Goal: Task Accomplishment & Management: Manage account settings

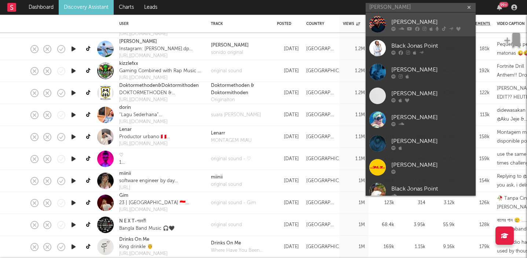
type input "[PERSON_NAME]"
click at [427, 22] on div "[PERSON_NAME]" at bounding box center [431, 22] width 81 height 9
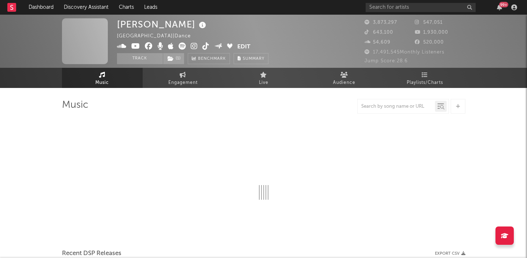
select select "6m"
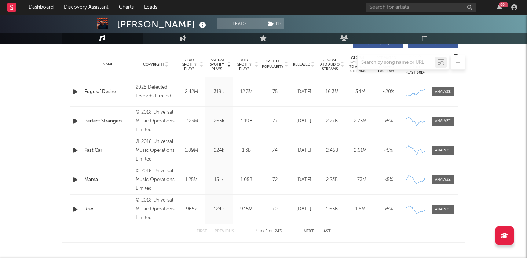
scroll to position [283, 0]
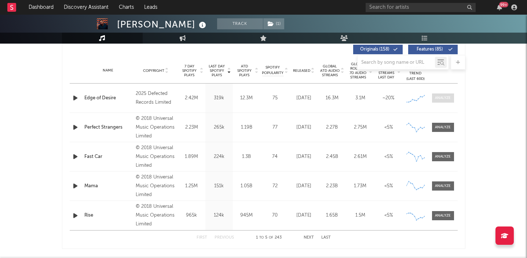
click at [444, 96] on div at bounding box center [443, 97] width 16 height 5
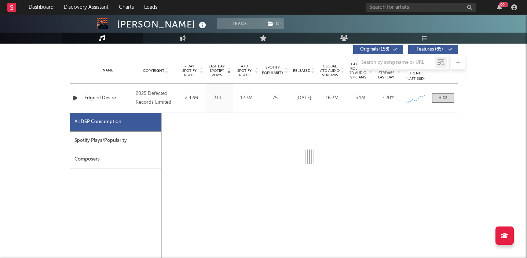
select select "1w"
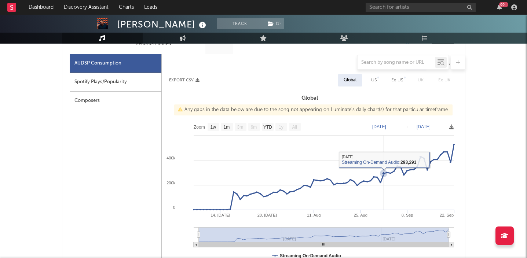
scroll to position [330, 0]
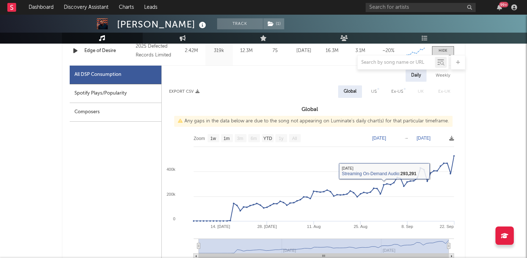
click at [127, 90] on div "Spotify Plays/Popularity" at bounding box center [116, 93] width 92 height 19
select select "1w"
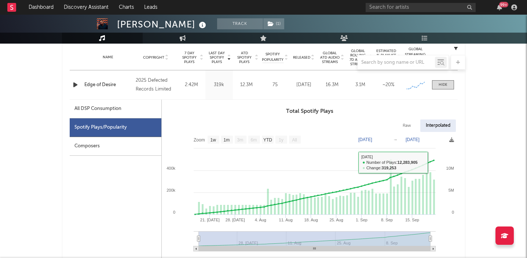
scroll to position [273, 0]
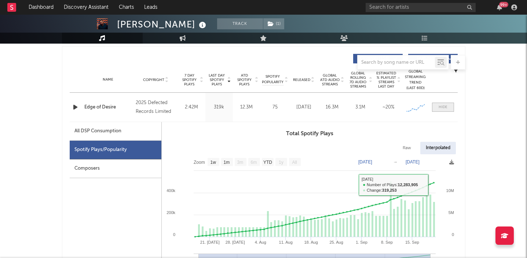
click at [447, 109] on div at bounding box center [442, 106] width 9 height 5
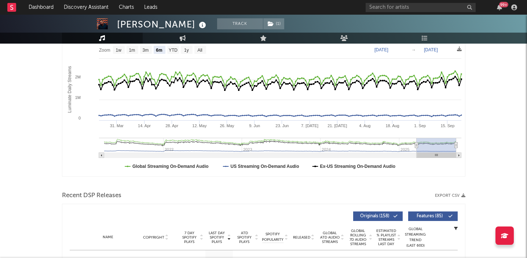
scroll to position [0, 0]
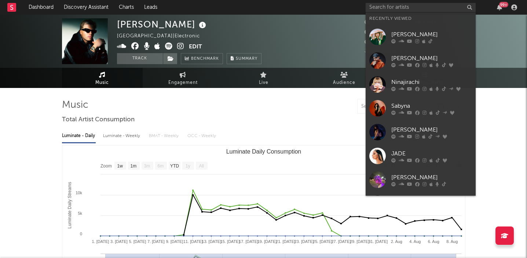
select select "1w"
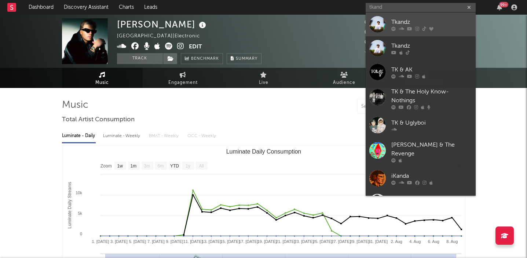
type input "tkand"
click at [436, 31] on link "Tkandz" at bounding box center [420, 24] width 110 height 24
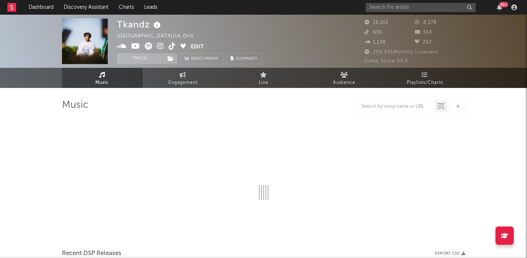
select select "6m"
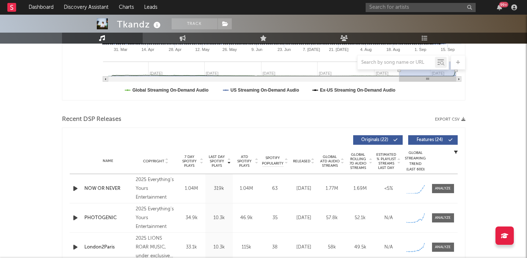
scroll to position [213, 0]
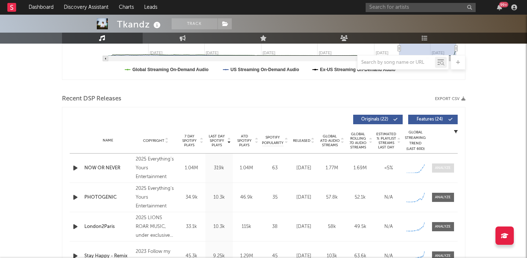
click at [452, 165] on span at bounding box center [443, 167] width 22 height 9
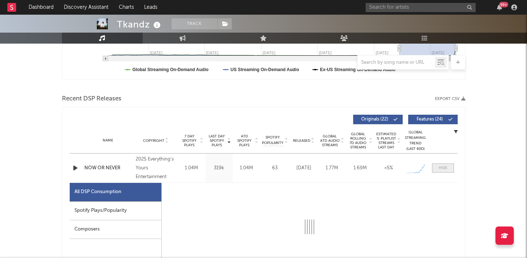
select select "1w"
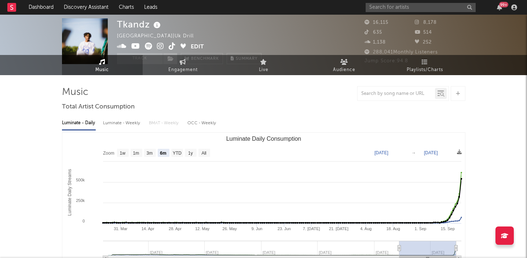
scroll to position [0, 0]
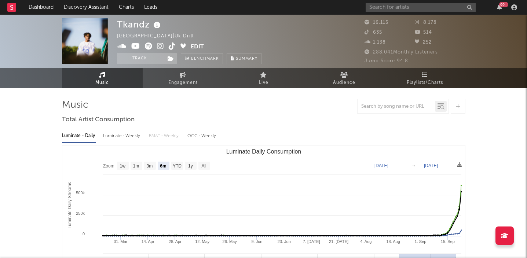
click at [171, 45] on icon at bounding box center [172, 46] width 7 height 7
click at [159, 44] on icon at bounding box center [160, 46] width 7 height 7
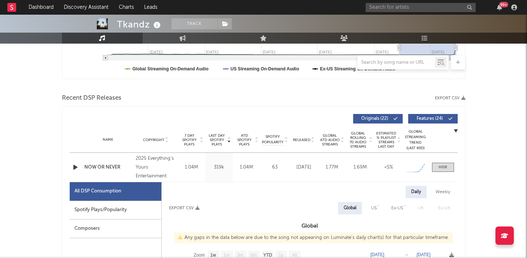
scroll to position [219, 0]
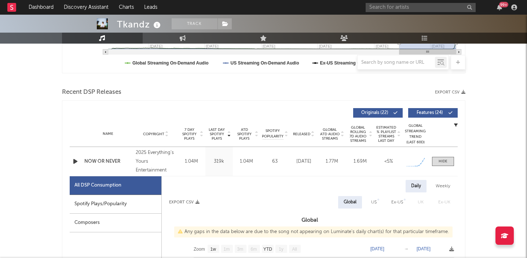
click at [72, 161] on icon "button" at bounding box center [75, 161] width 8 height 9
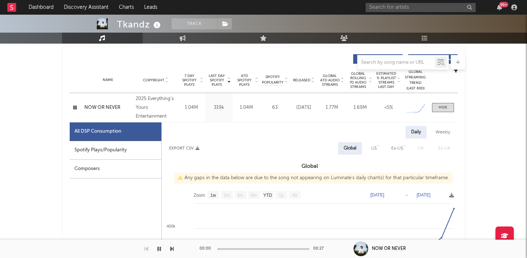
scroll to position [275, 0]
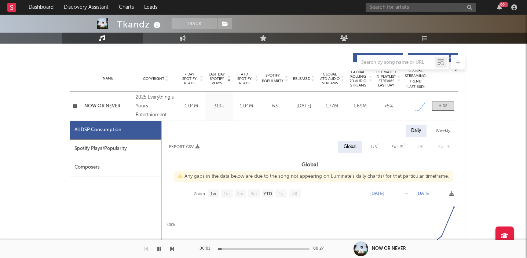
click at [121, 151] on div "Spotify Plays/Popularity" at bounding box center [116, 149] width 92 height 19
select select "1w"
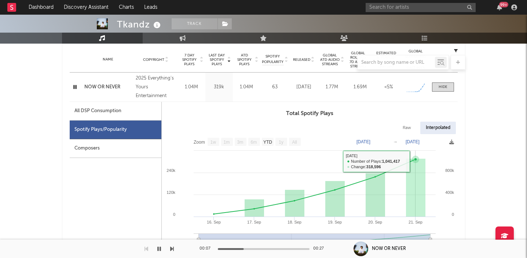
scroll to position [266, 0]
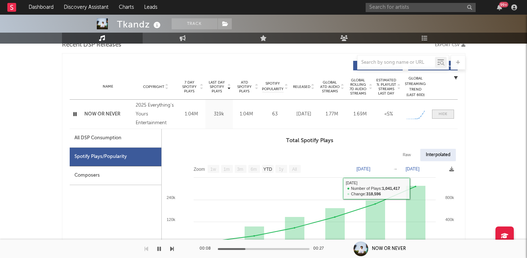
click at [441, 114] on div at bounding box center [442, 113] width 9 height 5
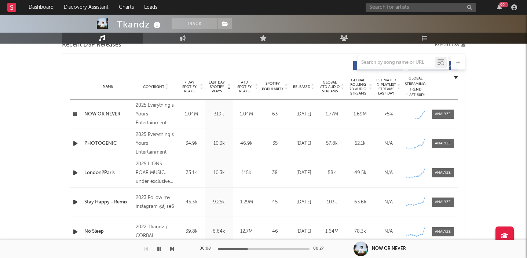
scroll to position [285, 0]
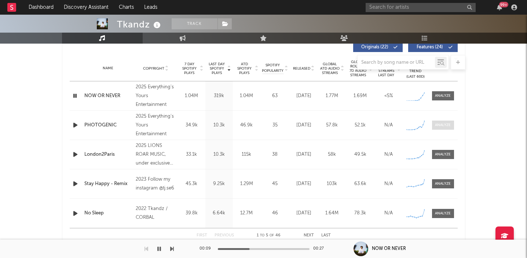
click at [446, 124] on div at bounding box center [443, 124] width 16 height 5
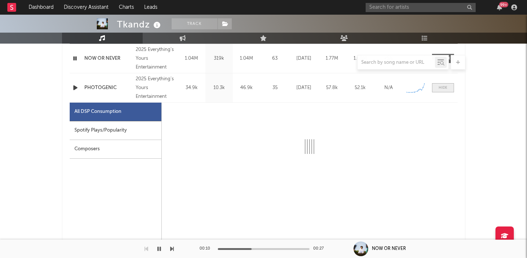
select select "1w"
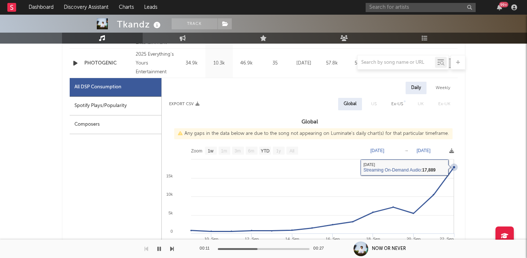
scroll to position [328, 0]
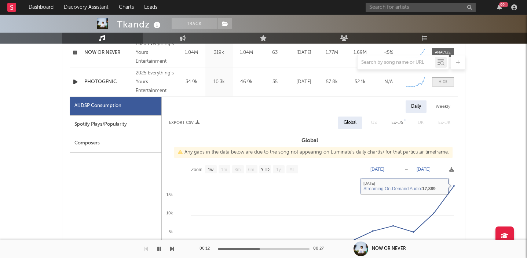
click at [441, 78] on span at bounding box center [443, 81] width 22 height 9
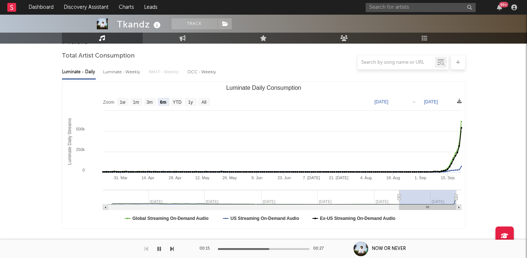
scroll to position [0, 0]
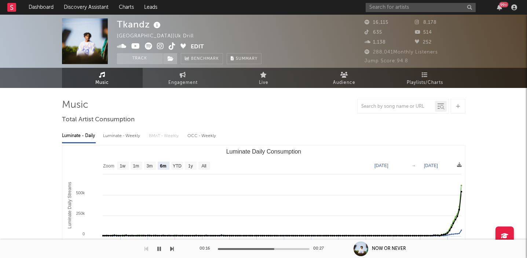
click at [502, 7] on div "99 +" at bounding box center [499, 7] width 11 height 6
click at [499, 7] on icon "button" at bounding box center [499, 7] width 5 height 6
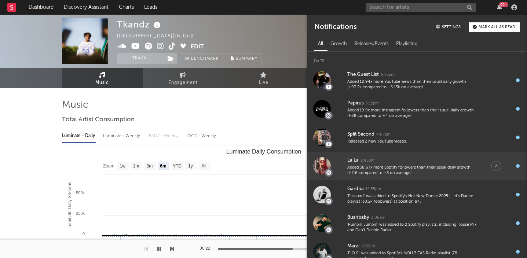
scroll to position [3, 0]
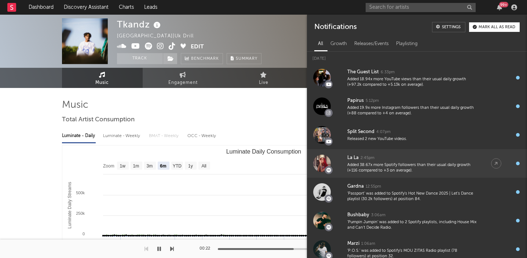
click at [428, 154] on div "La La 2:45pm" at bounding box center [411, 158] width 129 height 9
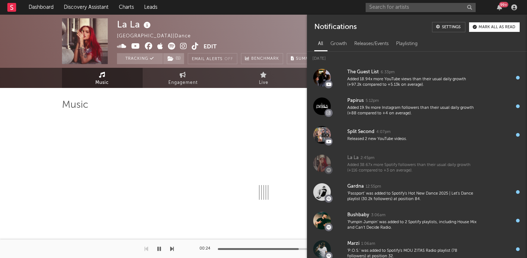
select select "1w"
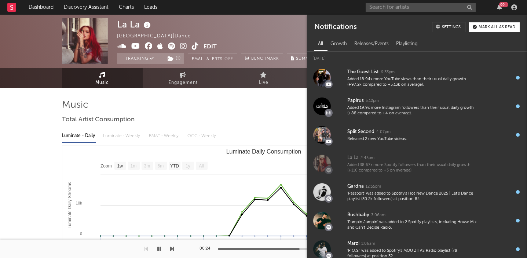
click at [285, 109] on div at bounding box center [263, 106] width 403 height 15
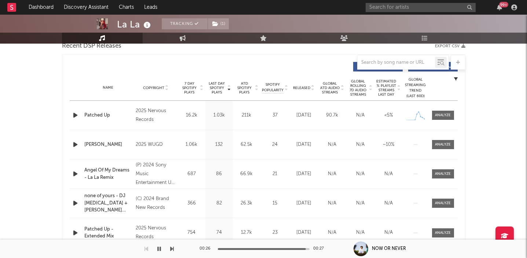
scroll to position [263, 0]
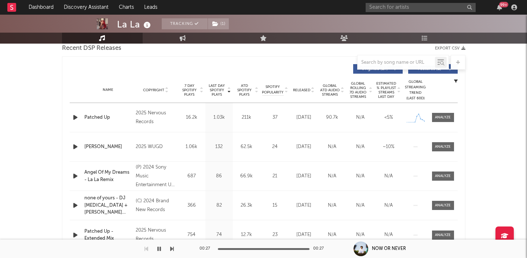
click at [309, 85] on div "Name Copyright Label Album Names Composer Names 7 Day Spotify Plays Last Day Sp…" at bounding box center [264, 90] width 388 height 26
click at [309, 89] on span "Released" at bounding box center [301, 90] width 17 height 4
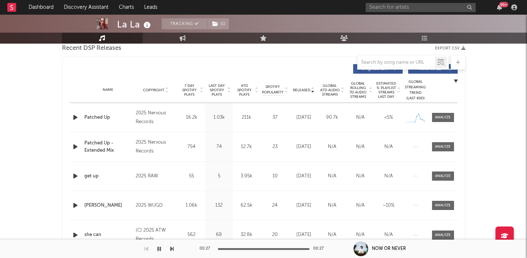
click at [309, 89] on span "Released" at bounding box center [301, 90] width 17 height 4
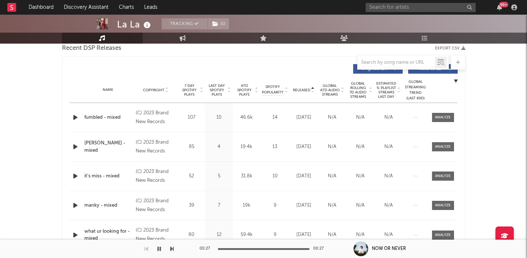
click at [309, 89] on span "Released" at bounding box center [301, 90] width 17 height 4
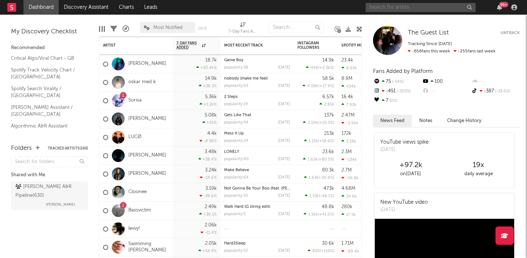
click at [396, 6] on input "text" at bounding box center [420, 7] width 110 height 9
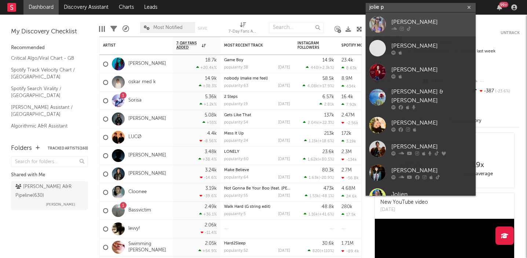
type input "jolie p"
click at [406, 18] on div "Jolie P" at bounding box center [431, 22] width 81 height 9
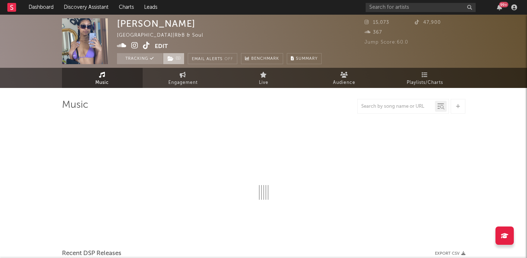
select select "1w"
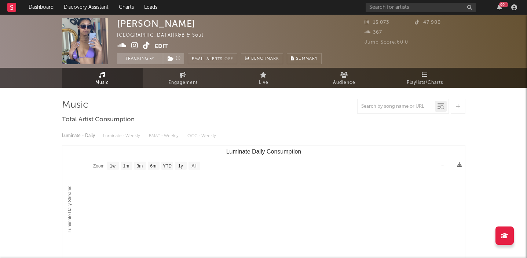
click at [157, 49] on button "Edit" at bounding box center [161, 46] width 13 height 9
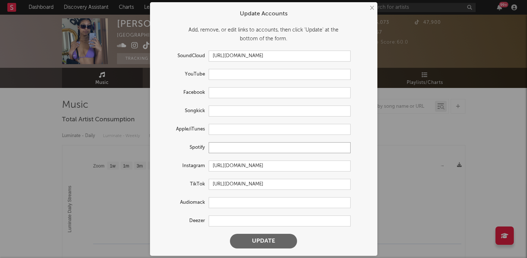
click at [226, 146] on input "text" at bounding box center [280, 147] width 142 height 11
paste input "https://open.spotify.com/artist/7LoympcZMyx1ySTpekLmzB?si=dqeYwzyDRI2M-G8yr_uFXA"
type input "https://open.spotify.com/artist/7LoympcZMyx1ySTpekLmzB?si=dqeYwzyDRI2M-G8yr_uFXA"
click at [230, 234] on button "Update" at bounding box center [263, 241] width 67 height 15
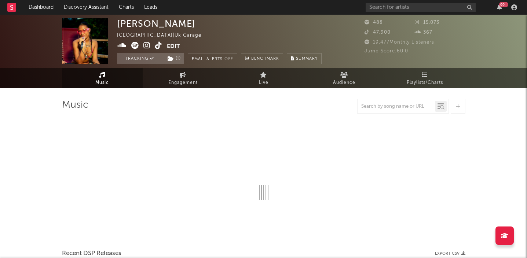
select select "1w"
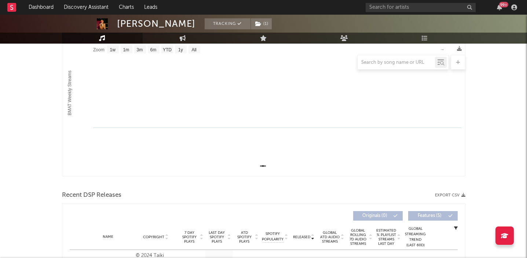
scroll to position [0, 0]
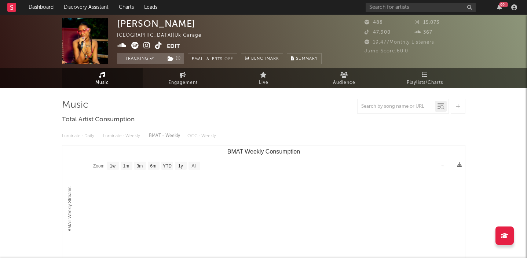
click at [158, 45] on icon at bounding box center [158, 45] width 7 height 7
